Goal: Task Accomplishment & Management: Use online tool/utility

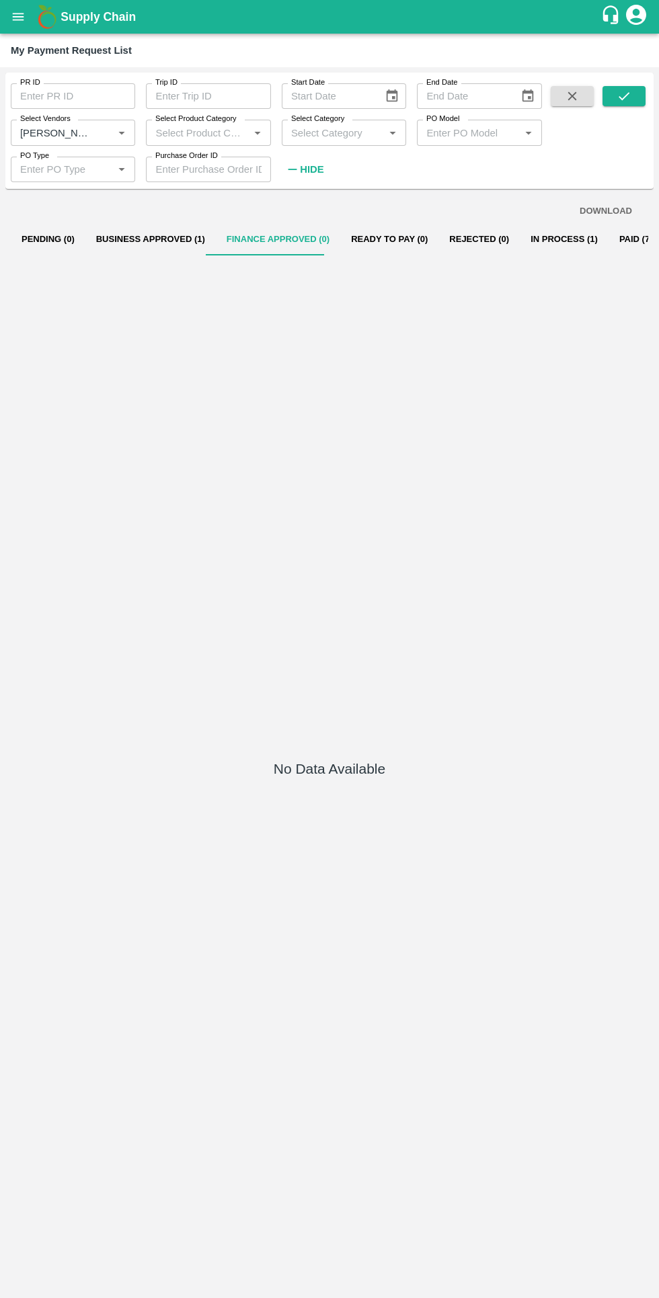
click at [134, 239] on button "Business Approved (1)" at bounding box center [150, 239] width 130 height 32
click at [240, 239] on button "Finance Approved (1)" at bounding box center [278, 239] width 124 height 32
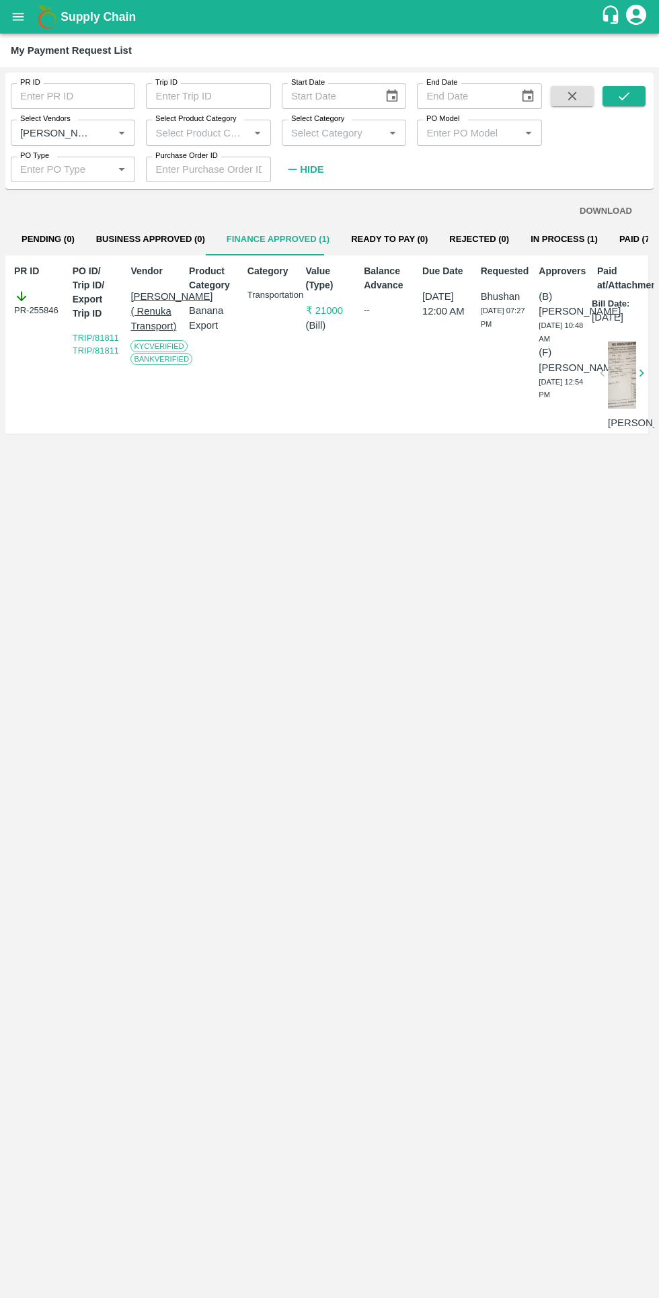
click at [80, 132] on input "Select Vendors" at bounding box center [53, 132] width 77 height 17
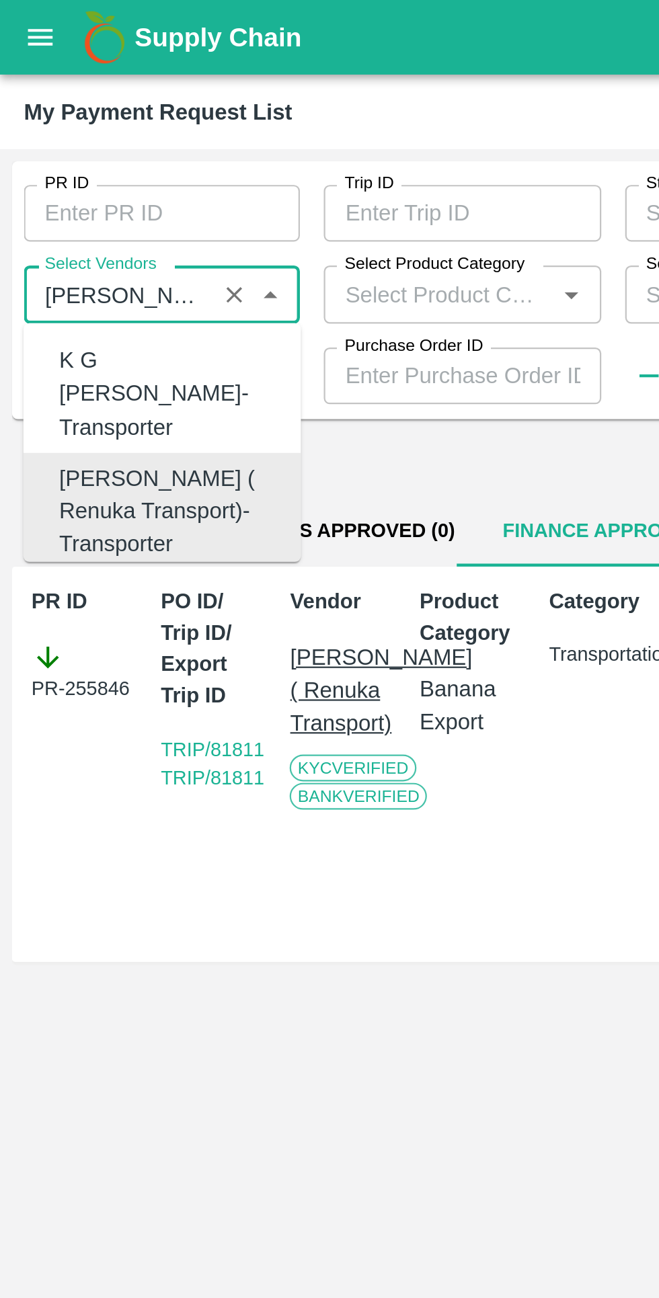
click at [122, 132] on icon "Close" at bounding box center [122, 132] width 6 height 3
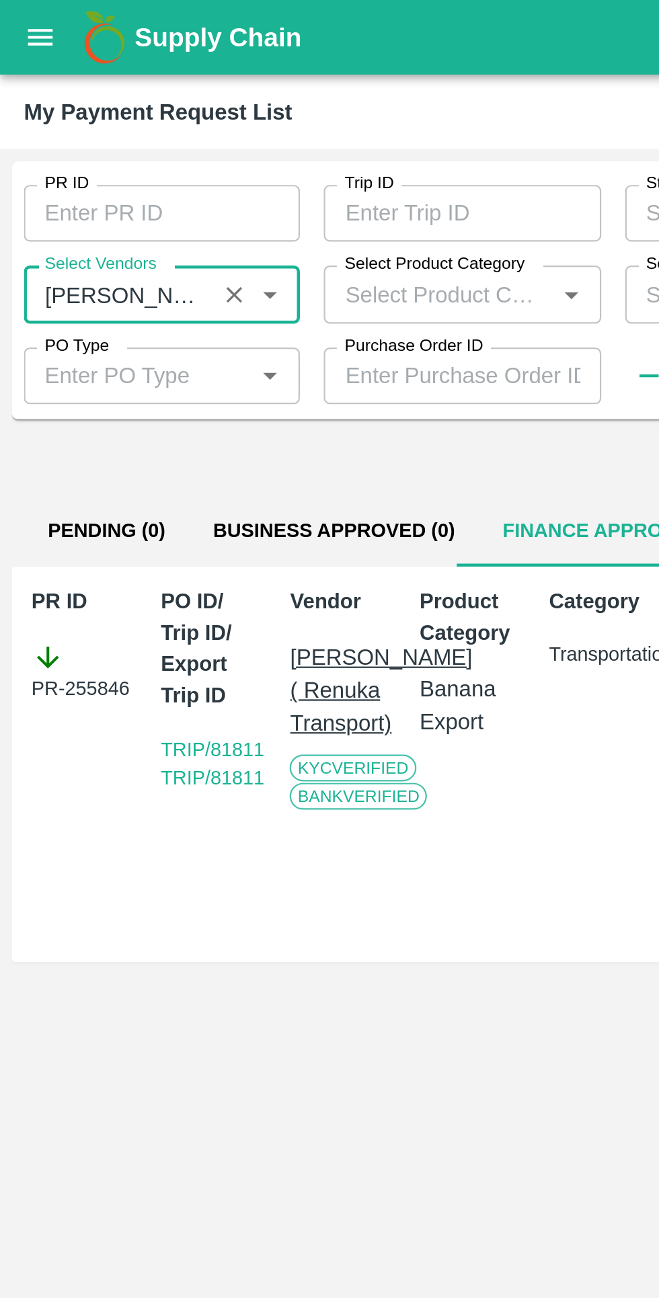
click at [19, 28] on button "open drawer" at bounding box center [18, 16] width 31 height 31
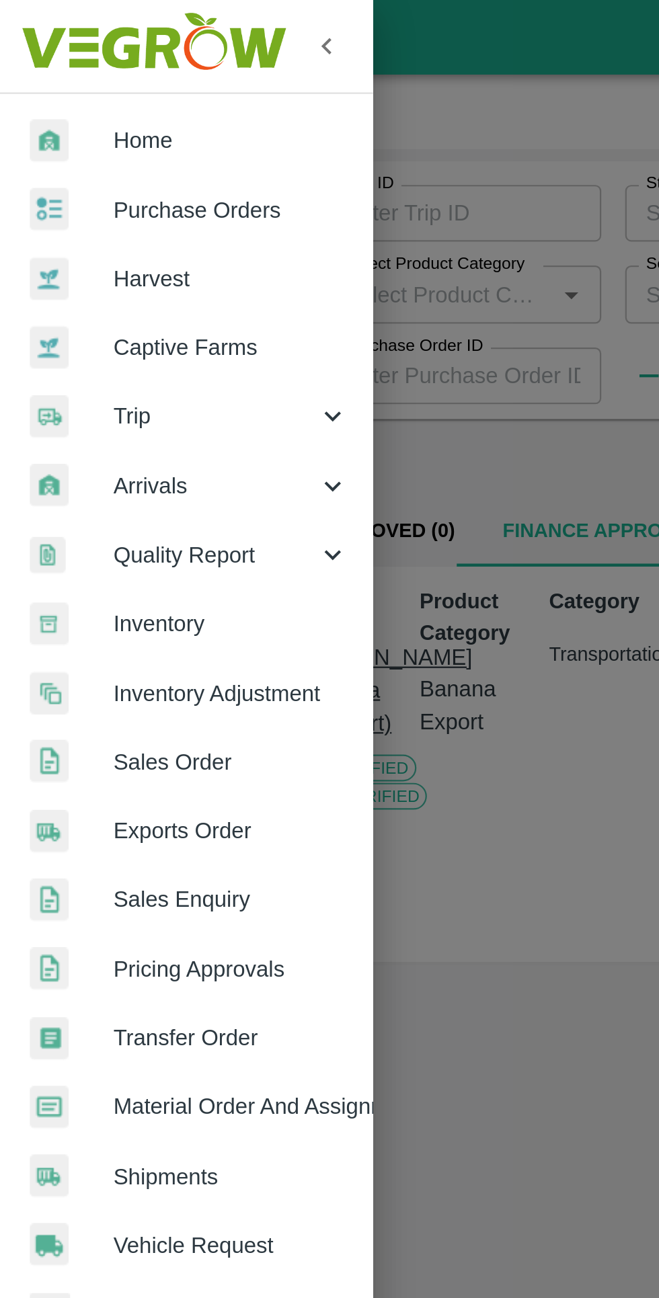
click at [50, 189] on div at bounding box center [32, 187] width 38 height 19
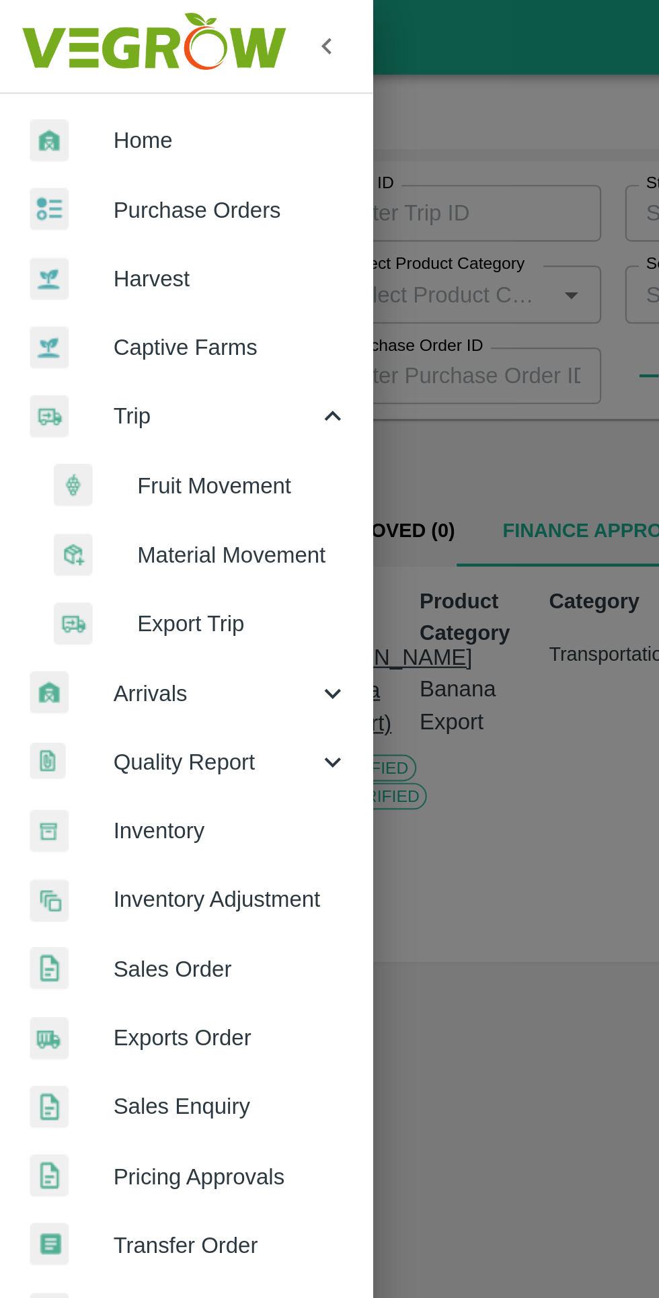
click at [62, 217] on span "Fruit Movement" at bounding box center [109, 219] width 95 height 15
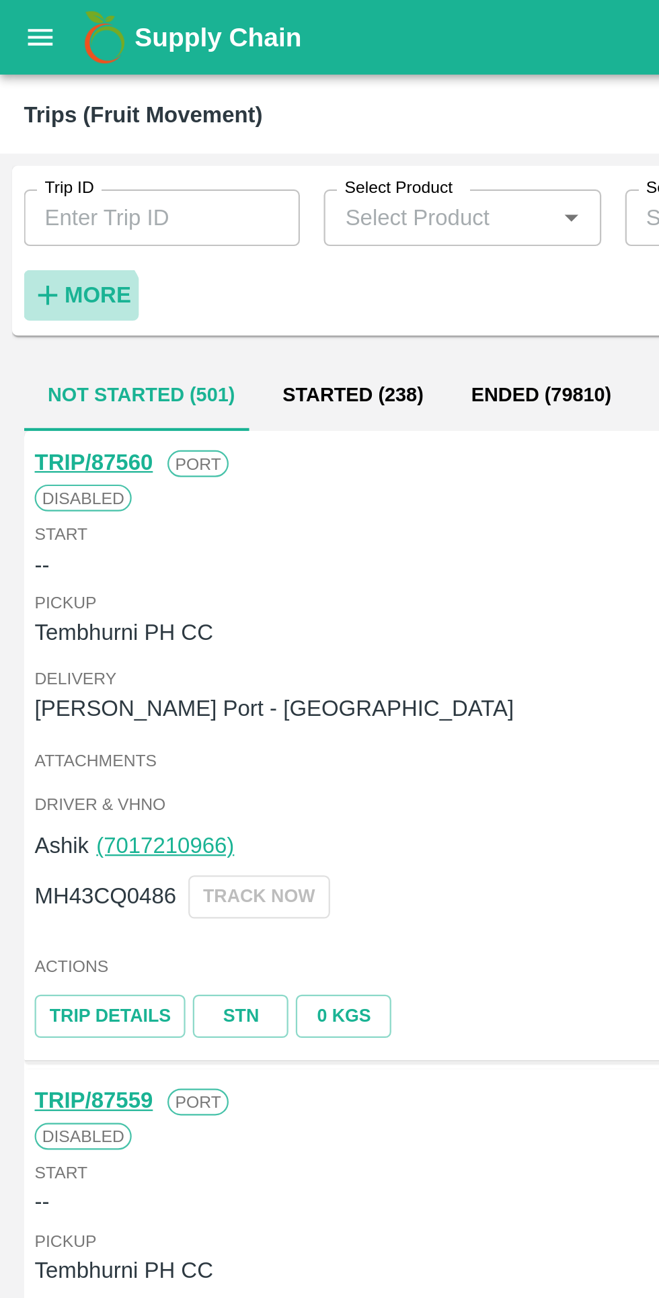
click at [35, 138] on strong "More" at bounding box center [44, 133] width 30 height 11
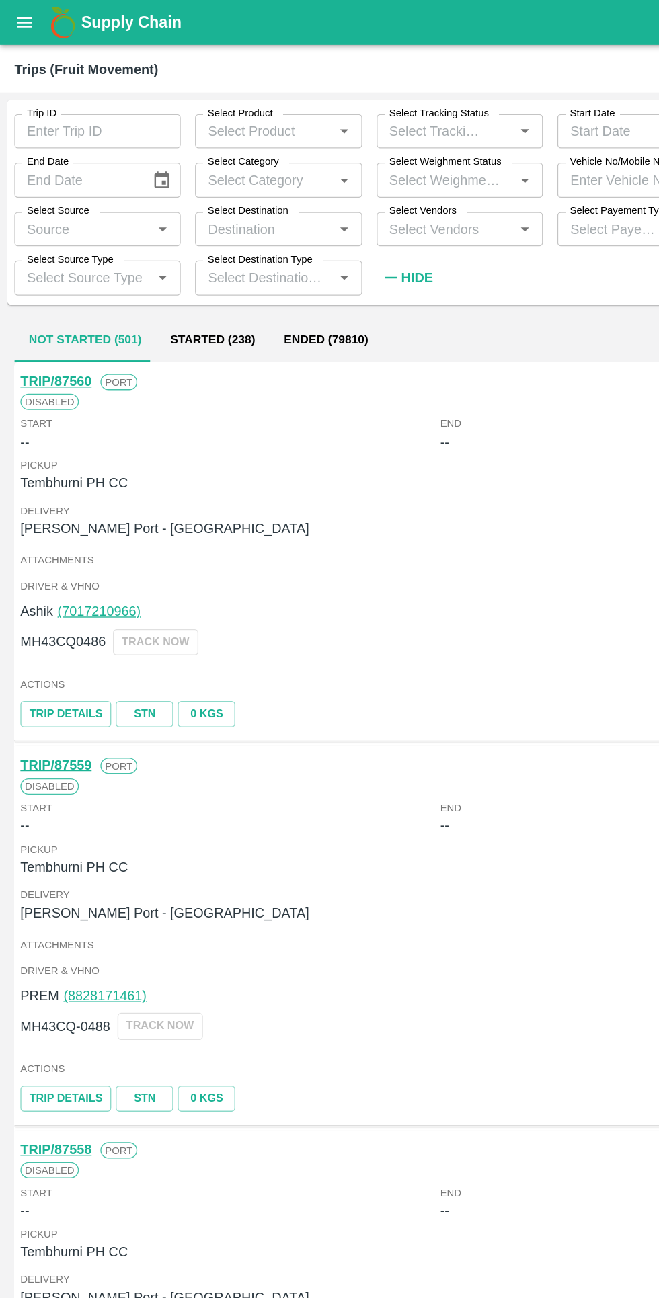
click at [312, 175] on input "Select Vendors" at bounding box center [333, 171] width 94 height 17
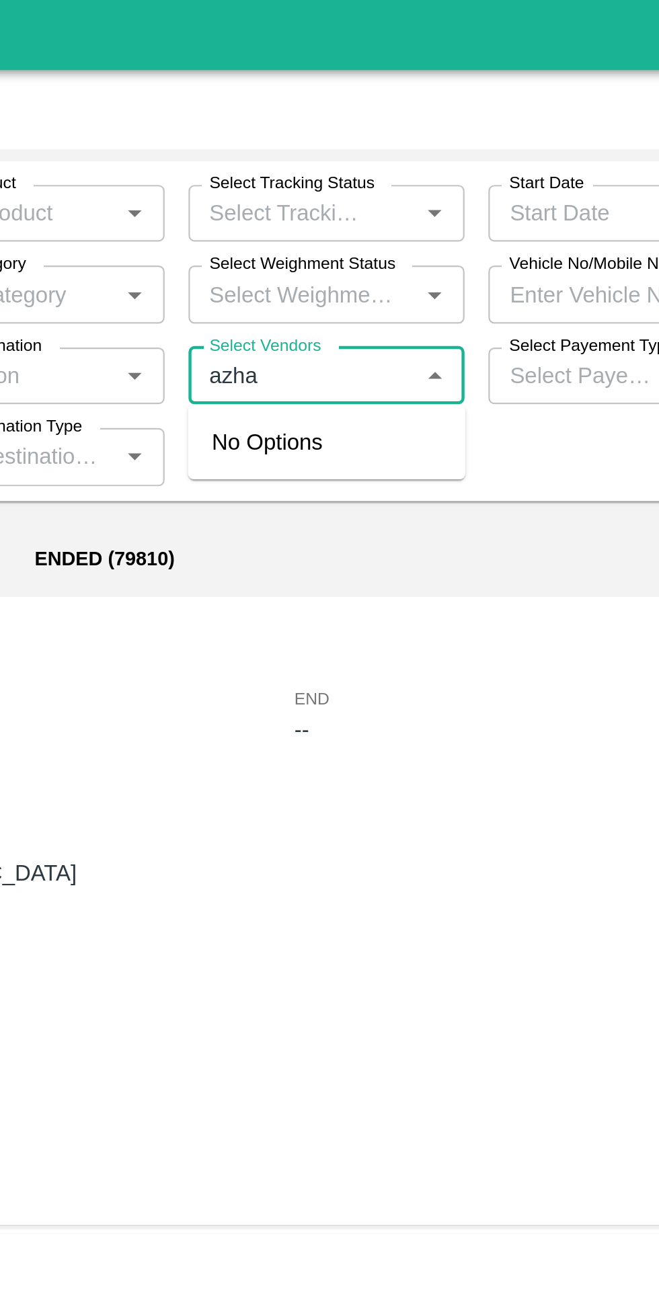
type input "azhar"
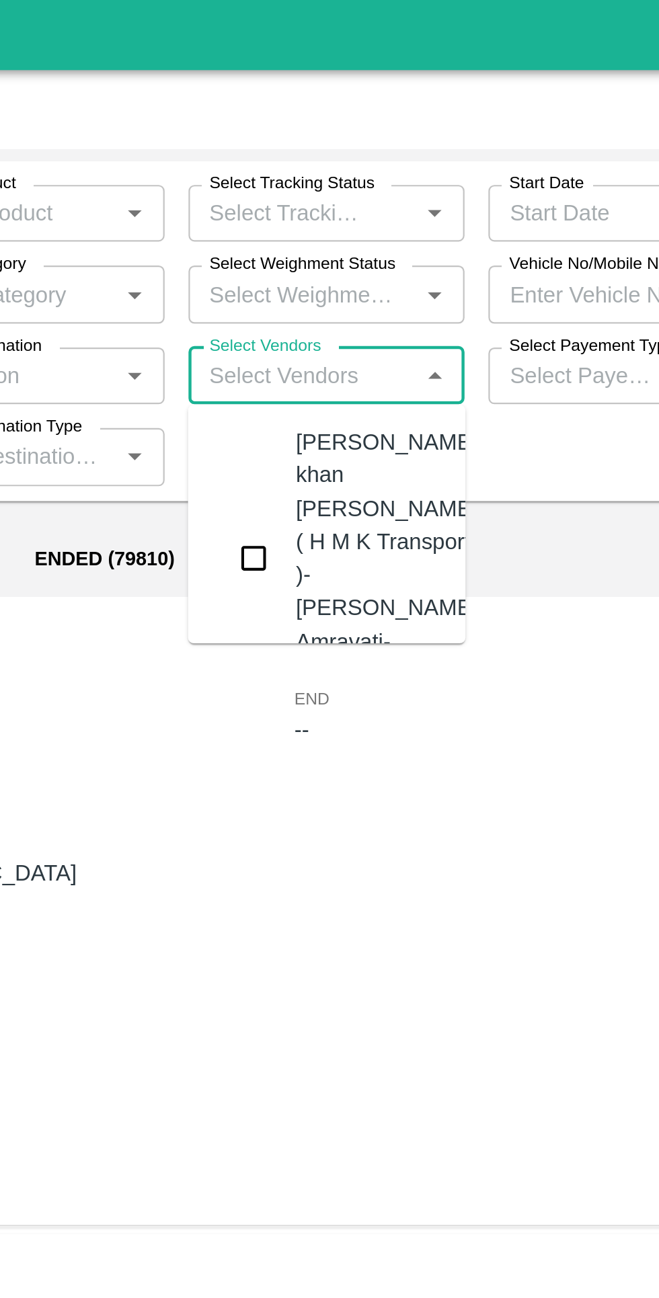
click at [314, 245] on input "checkbox" at bounding box center [311, 253] width 27 height 27
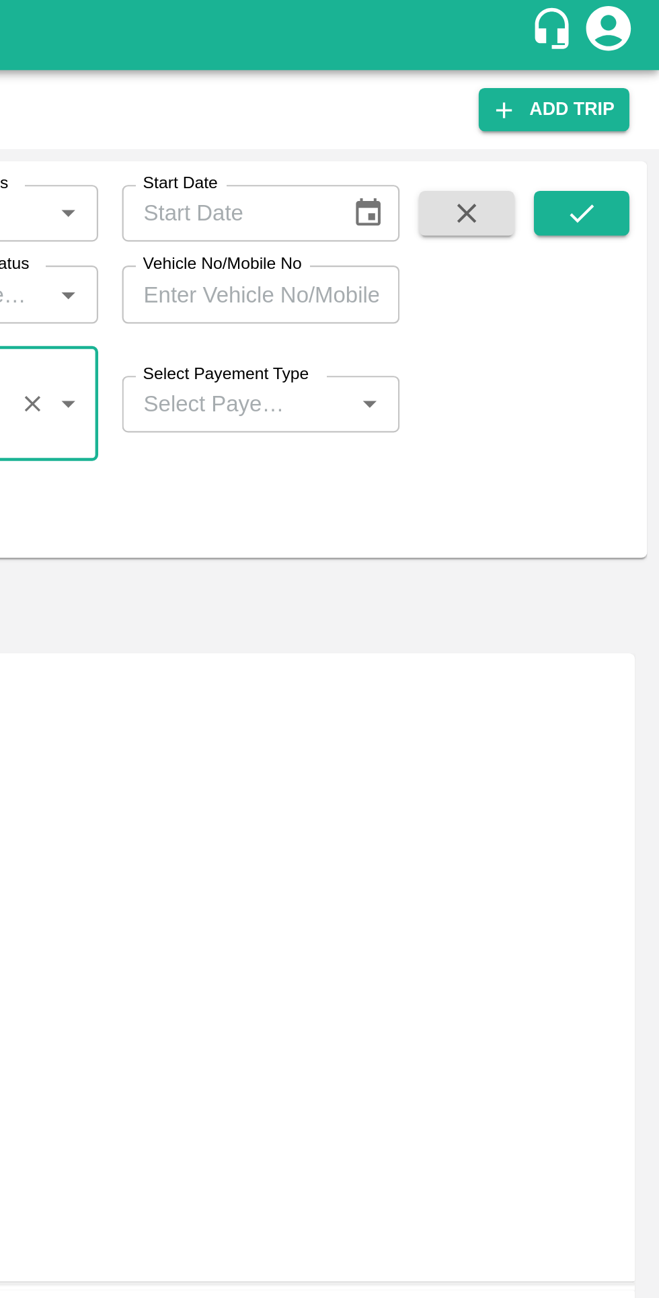
click at [626, 99] on icon "submit" at bounding box center [623, 98] width 15 height 15
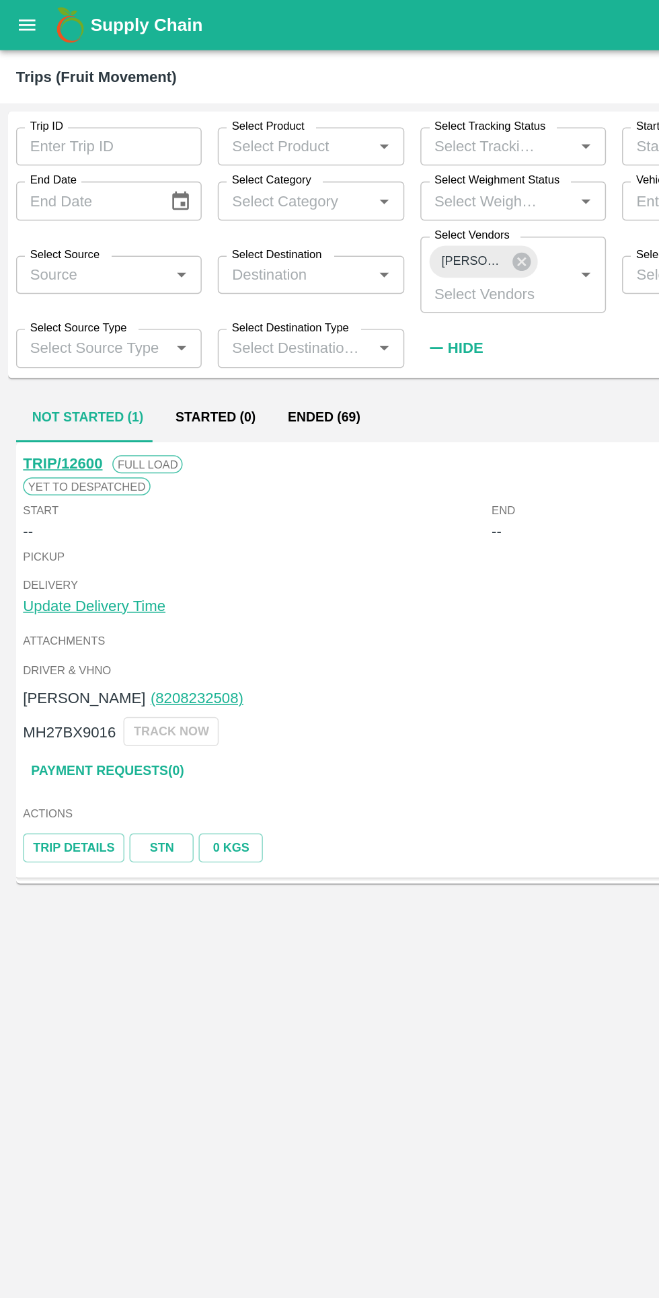
click at [210, 280] on button "Ended (69)" at bounding box center [217, 280] width 70 height 32
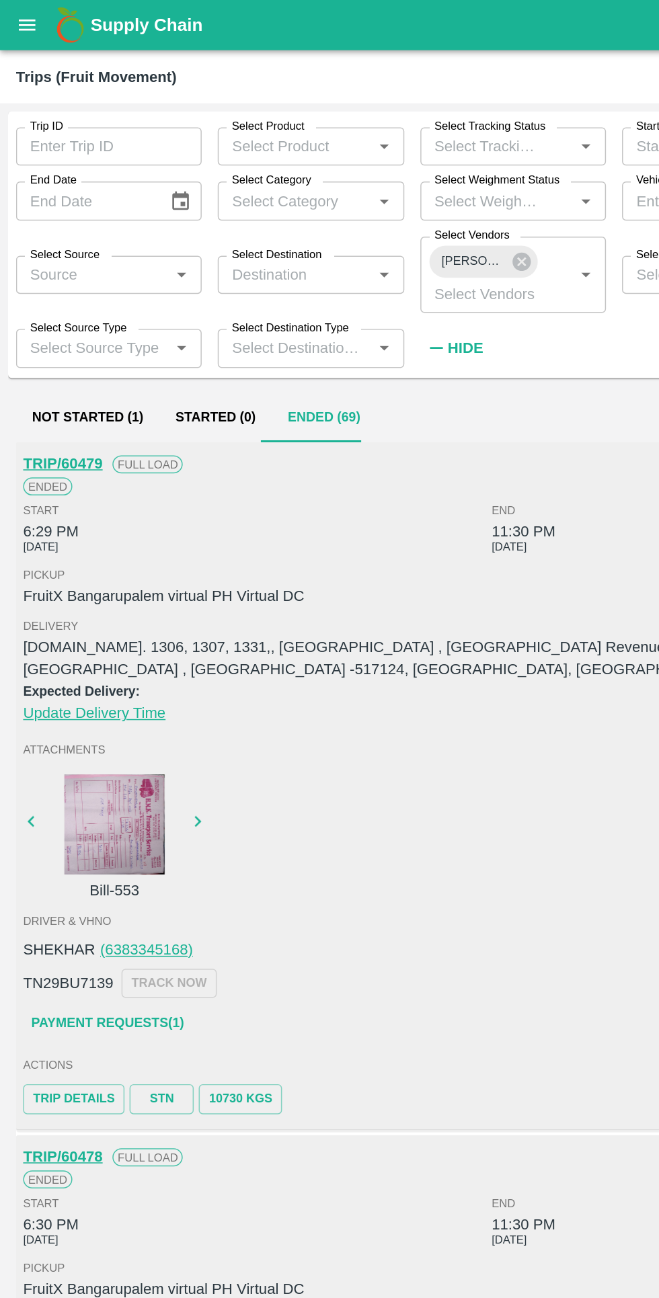
click at [343, 169] on icon at bounding box center [349, 175] width 15 height 15
